Goal: Task Accomplishment & Management: Use online tool/utility

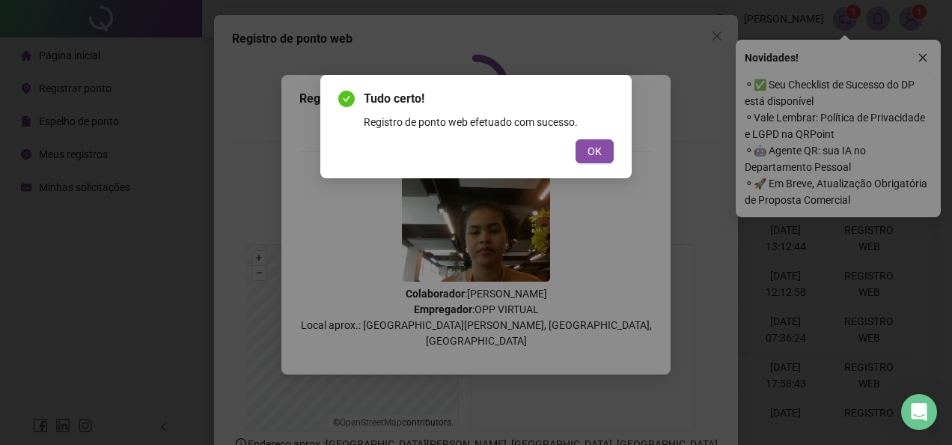
scroll to position [106, 0]
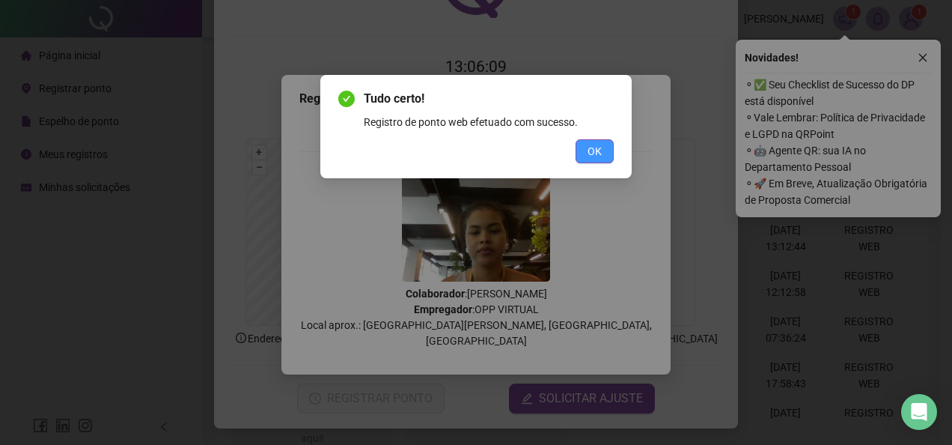
click at [591, 157] on span "OK" at bounding box center [595, 151] width 14 height 16
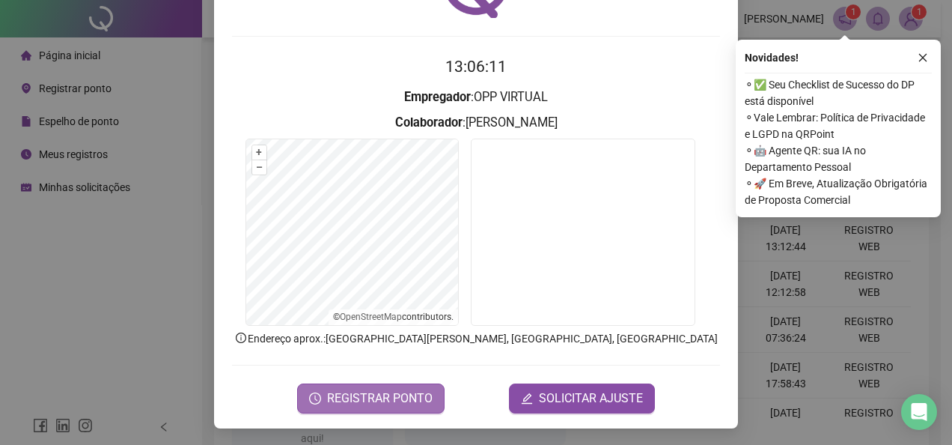
click at [373, 397] on span "REGISTRAR PONTO" at bounding box center [380, 398] width 106 height 18
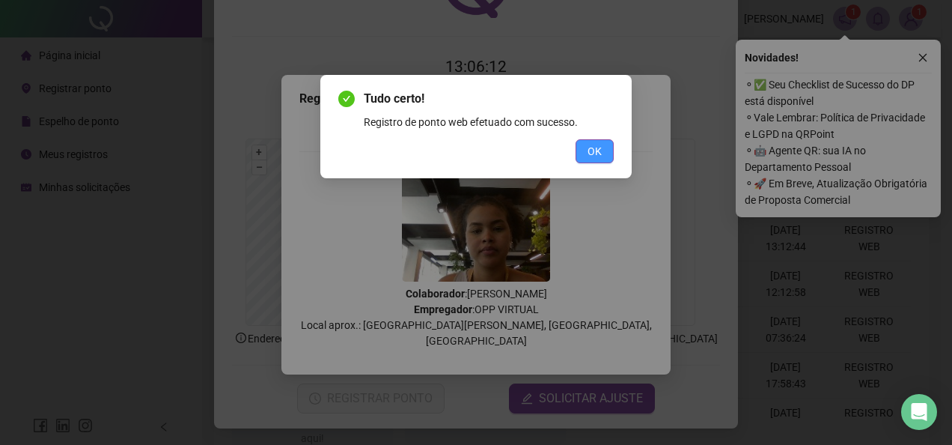
click at [596, 151] on span "OK" at bounding box center [595, 151] width 14 height 16
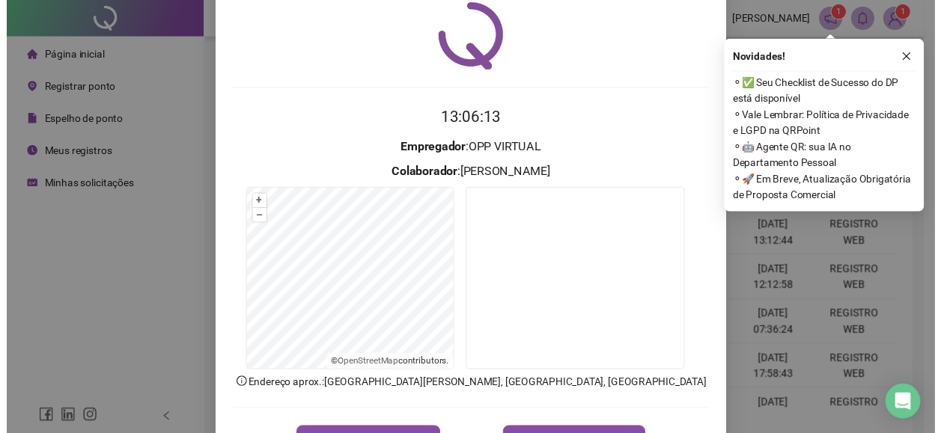
scroll to position [0, 0]
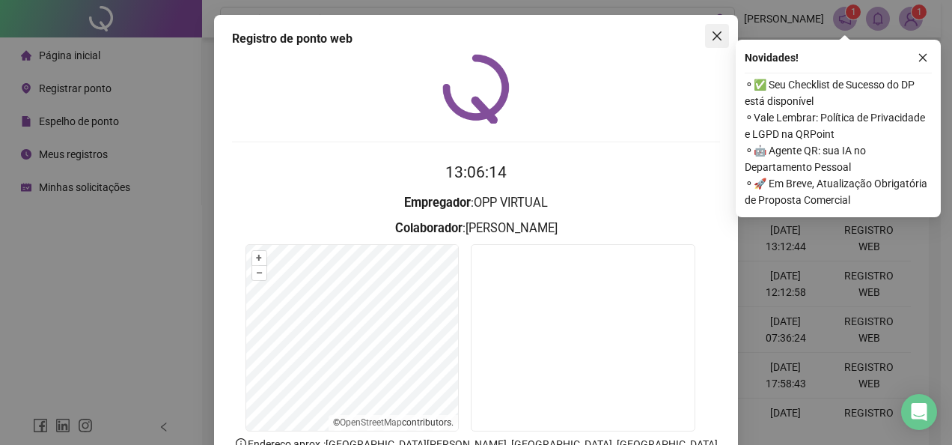
click at [715, 33] on icon "close" at bounding box center [717, 36] width 12 height 12
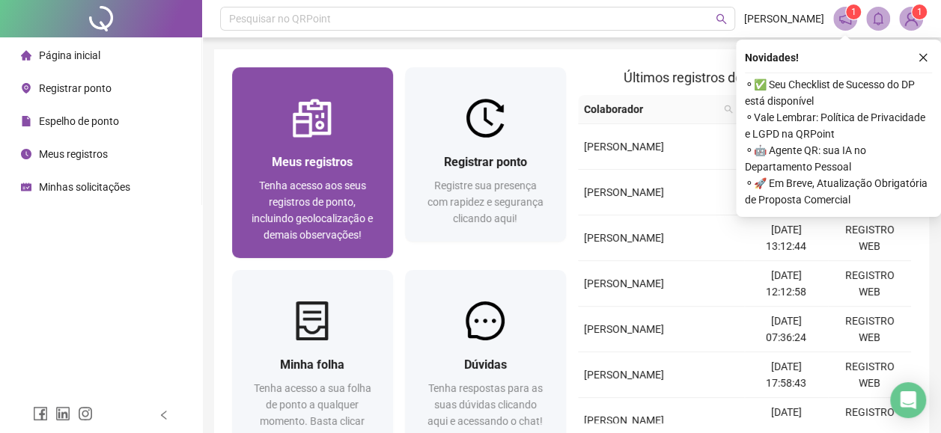
click at [237, 148] on div "Meus registros Tenha acesso aos seus registros de ponto, incluindo geolocalizaç…" at bounding box center [312, 198] width 161 height 120
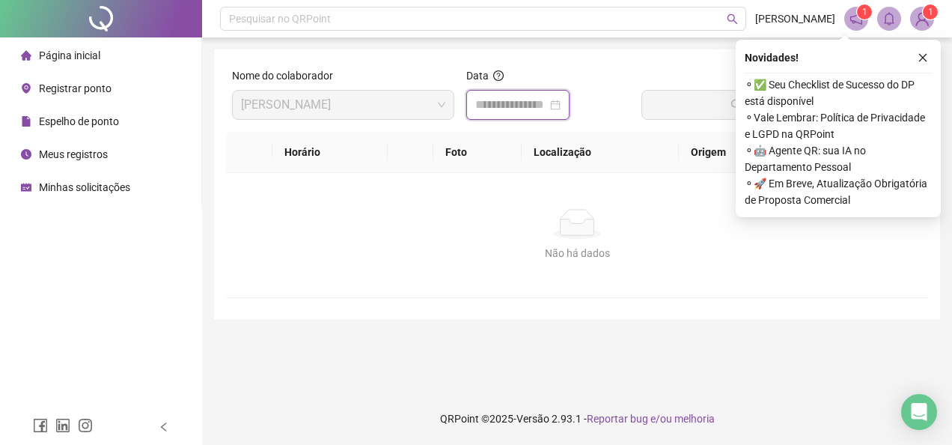
click at [516, 104] on input at bounding box center [511, 105] width 72 height 18
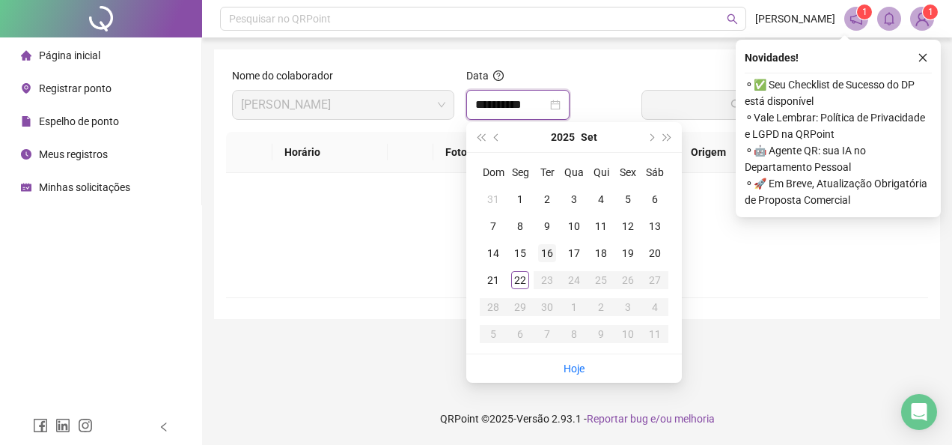
type input "**********"
click at [520, 281] on div "22" at bounding box center [520, 280] width 18 height 18
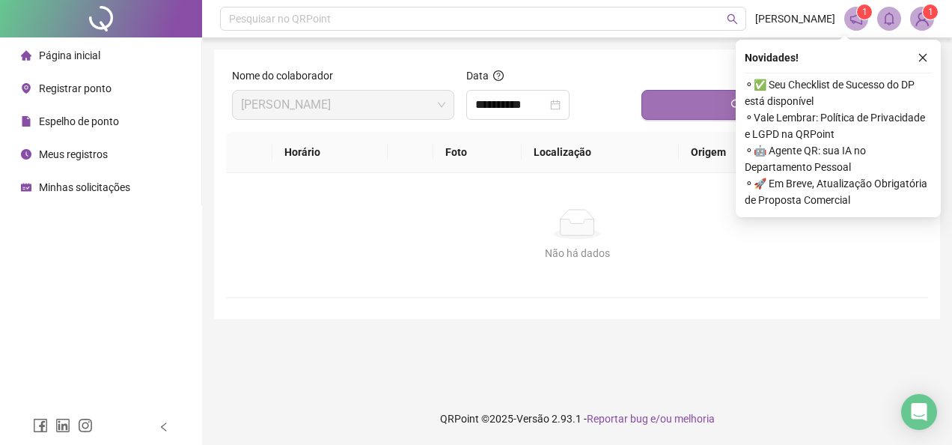
click at [678, 92] on div "Buscar registros" at bounding box center [781, 93] width 281 height 52
drag, startPoint x: 678, startPoint y: 92, endPoint x: 671, endPoint y: 105, distance: 14.8
click at [671, 105] on button "Buscar registros" at bounding box center [781, 105] width 281 height 30
